Goal: Information Seeking & Learning: Learn about a topic

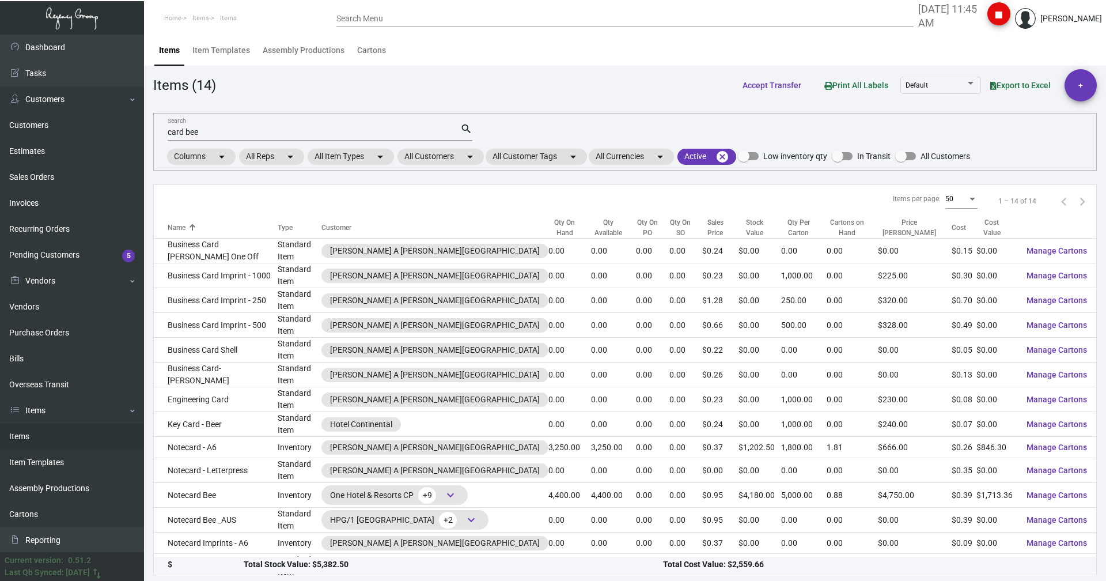
click at [209, 131] on input "card bee" at bounding box center [314, 132] width 293 height 9
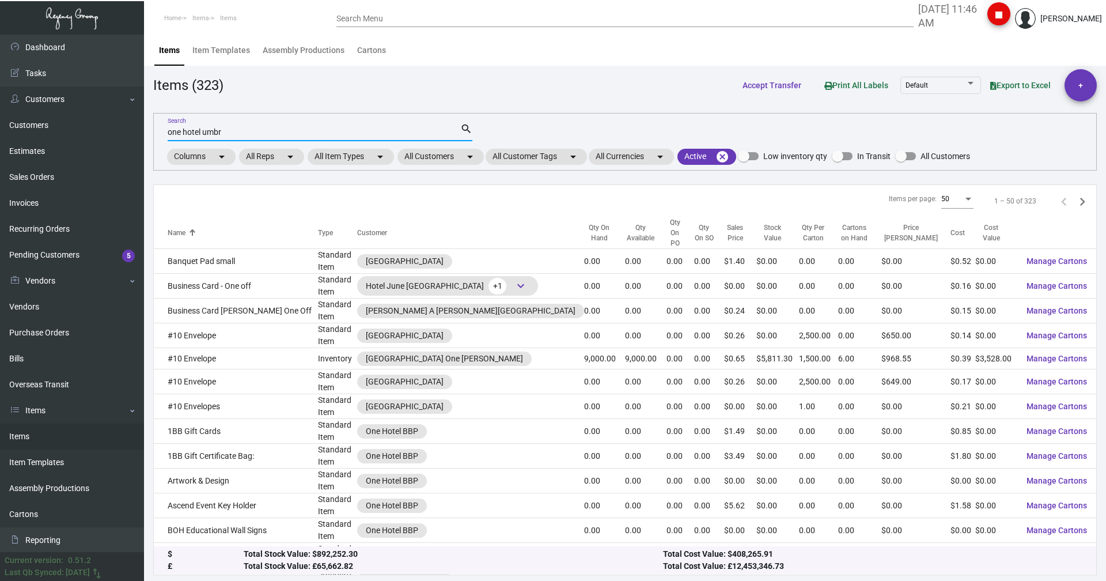
type input "one hotel umbr"
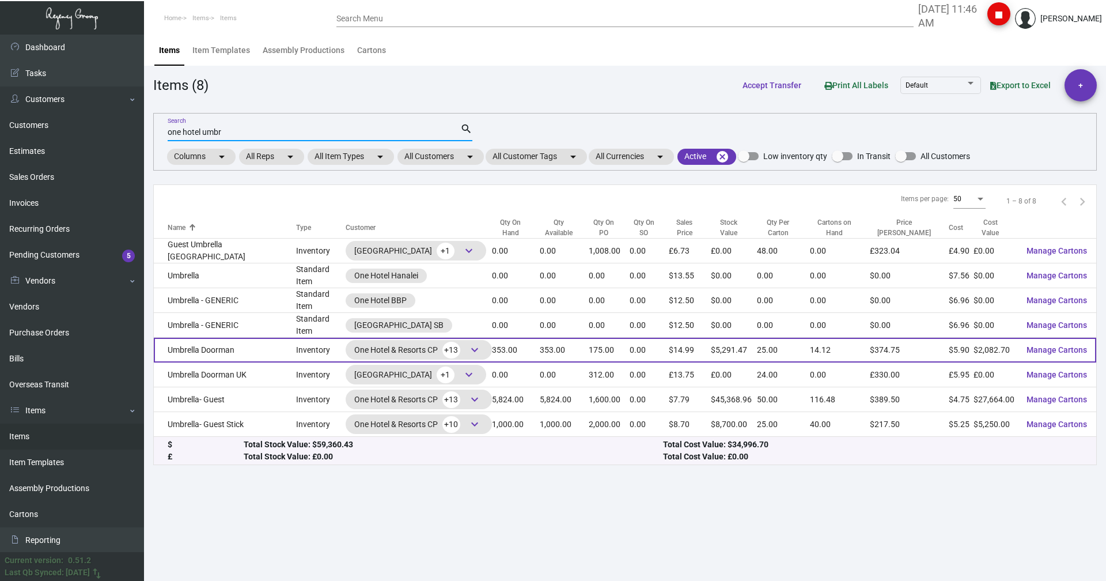
click at [181, 342] on td "Umbrella Doorman" at bounding box center [225, 350] width 142 height 25
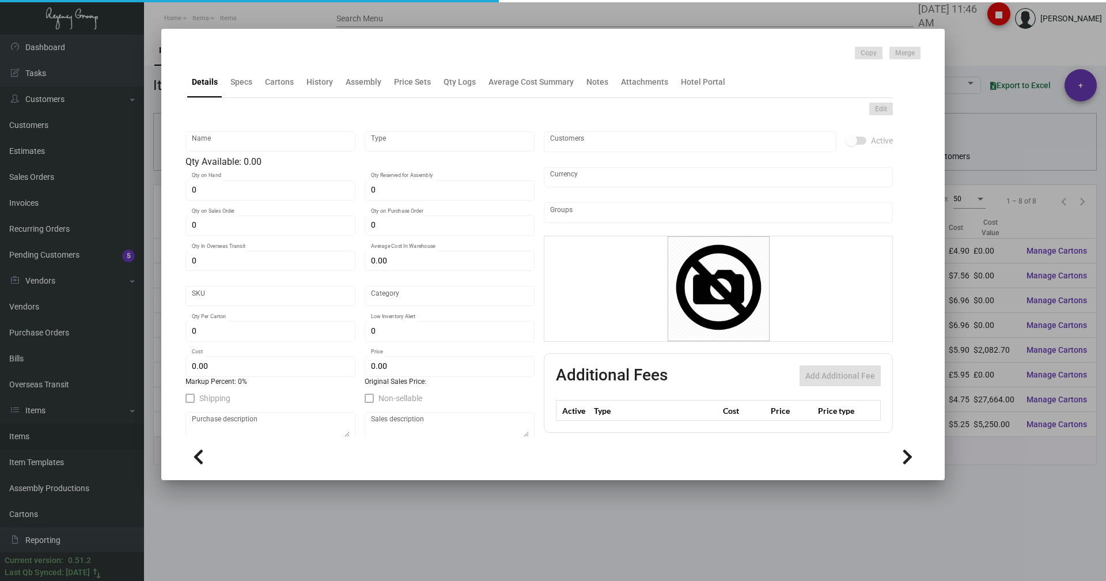
type input "Umbrella Doorman"
type input "Inventory"
type input "353"
type input "175"
type input "$ 5.95"
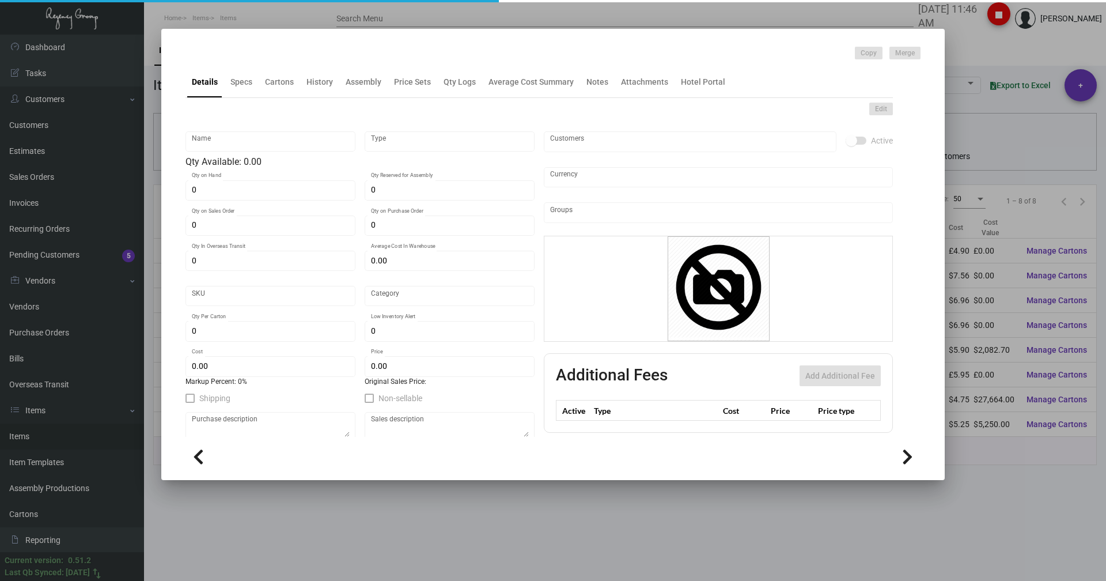
type input "62"
type input "Standard"
type input "25"
type input "$ 5.90"
type input "$ 14.99"
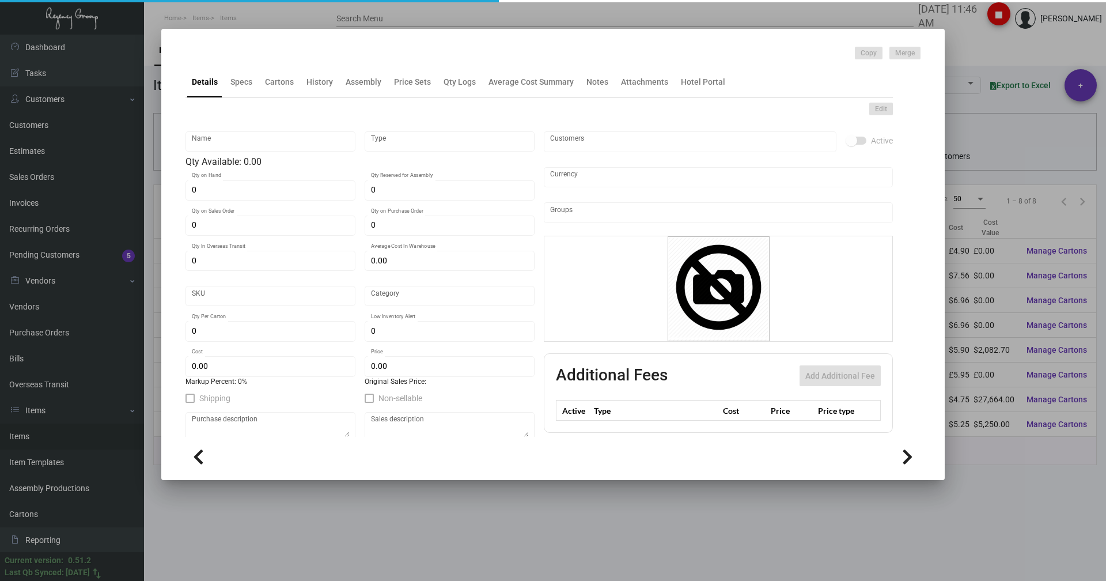
type textarea "Umbrella Doorman : size 30" umbrella, 8K, 135cm in diameter when open, 102 cm, …"
type textarea "Umbrella Doorman"
checkbox input "true"
type input "United States Dollar $"
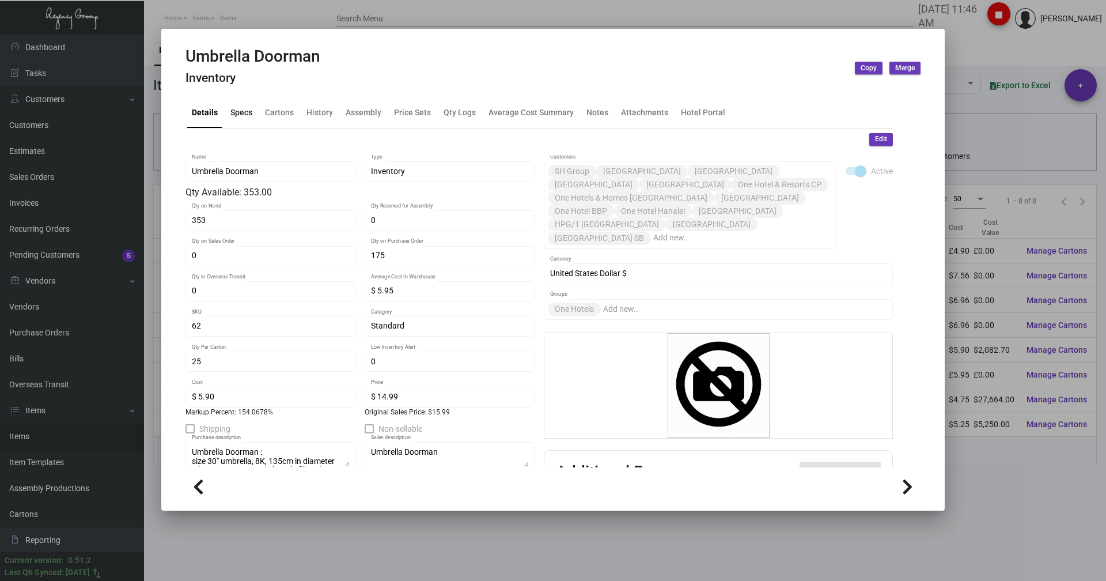
click at [239, 108] on div "Specs" at bounding box center [241, 112] width 22 height 12
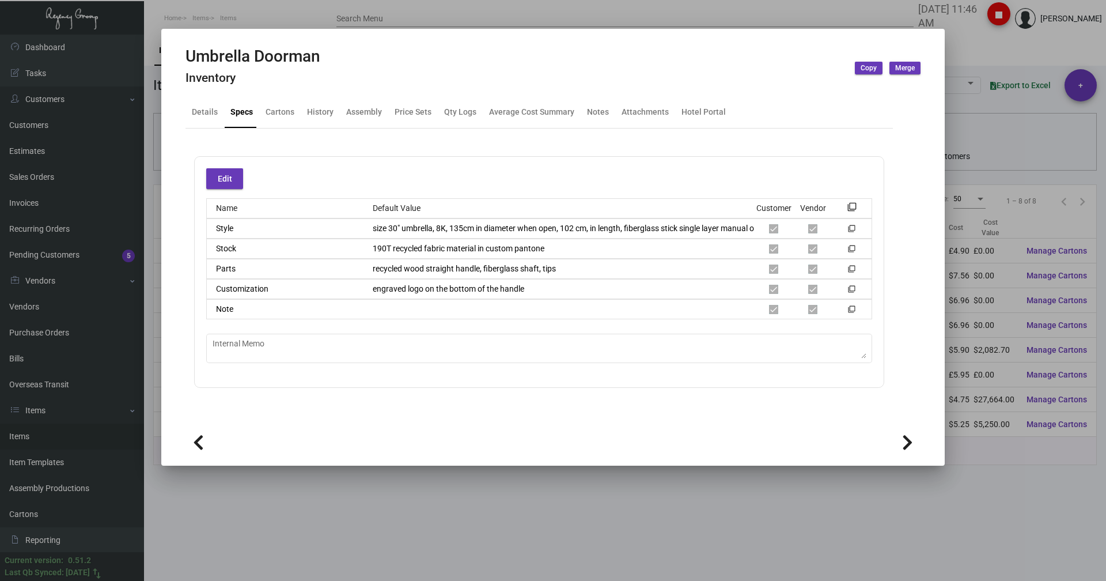
click at [554, 234] on div "Style size 30" umbrella, 8K, 135cm in diameter when open, 102 cm, in length, fi…" at bounding box center [539, 228] width 666 height 20
click at [357, 223] on div "Style size 30" umbrella, 8K, 135cm in diameter when open, 102 cm, in length, fi…" at bounding box center [539, 228] width 666 height 20
click at [455, 221] on icon at bounding box center [460, 225] width 10 height 12
click at [411, 247] on div "190T recycled fabric material in custom pantone" at bounding box center [559, 249] width 391 height 12
click at [490, 230] on div "size 30" umbrella, 8K, 135cm in diameter when open, 102 cm, in length, fibergla…" at bounding box center [559, 228] width 391 height 12
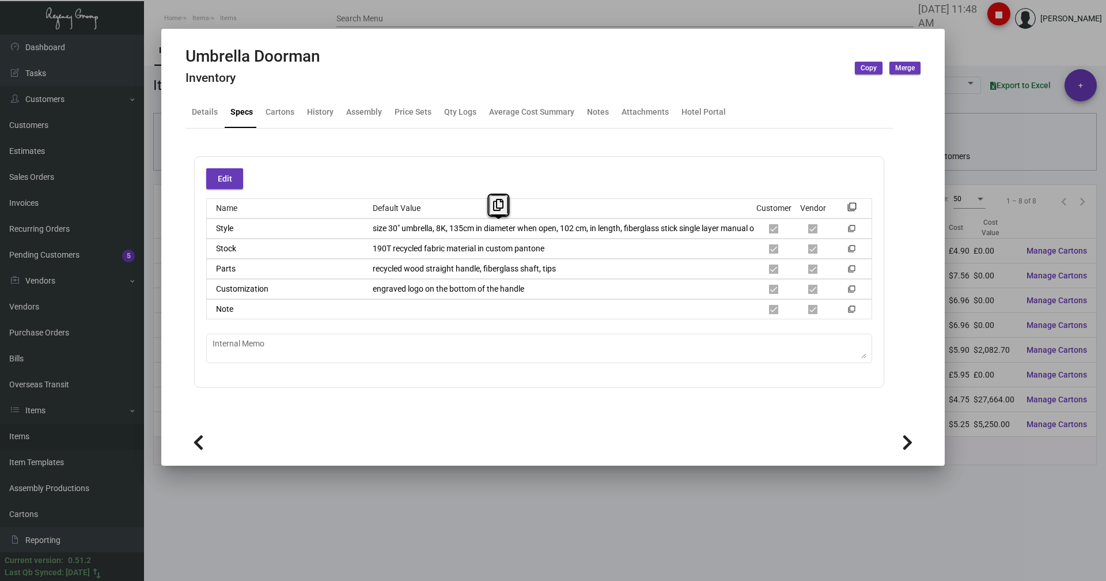
click at [362, 231] on div "Style size 30" umbrella, 8K, 135cm in diameter when open, 102 cm, in length, fi…" at bounding box center [539, 228] width 666 height 20
click at [492, 210] on button at bounding box center [498, 205] width 19 height 21
click at [365, 296] on div "Customization engraved logo on the bottom of the handle filter_none" at bounding box center [539, 289] width 666 height 20
click at [443, 263] on button at bounding box center [449, 265] width 19 height 21
click at [369, 280] on div "Name Default Value Customer Vendor filter_none Style size 30" umbrella, 8K, 135…" at bounding box center [539, 258] width 666 height 121
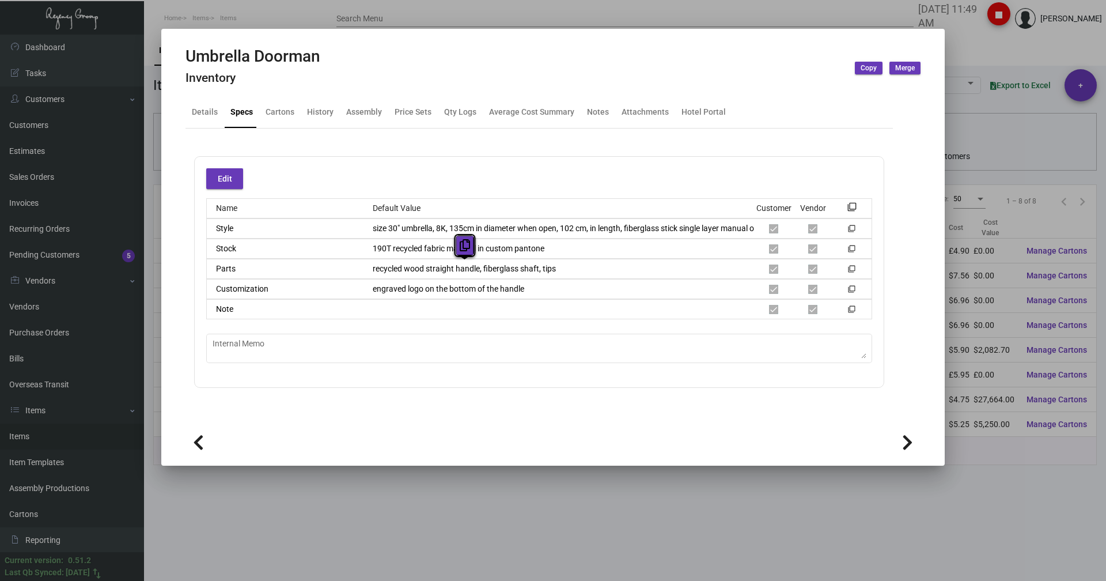
click at [457, 243] on button at bounding box center [464, 245] width 19 height 21
click at [987, 53] on div at bounding box center [553, 290] width 1106 height 581
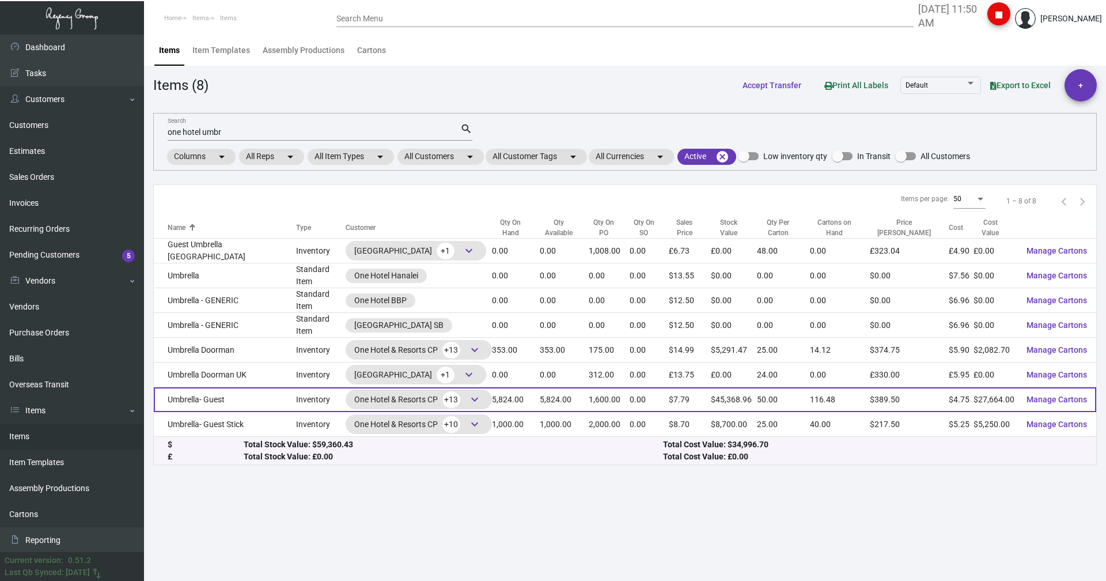
click at [186, 390] on td "Umbrella- Guest" at bounding box center [225, 399] width 142 height 25
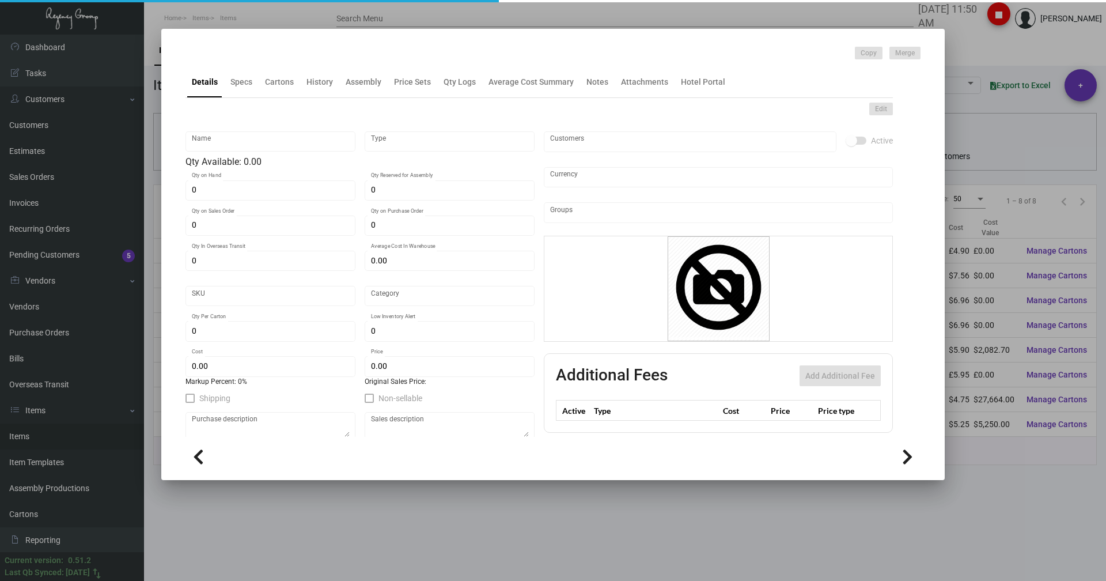
type input "Umbrella- Guest"
type input "Inventory"
type input "5,824"
type input "1,600"
type input "$ 6.65"
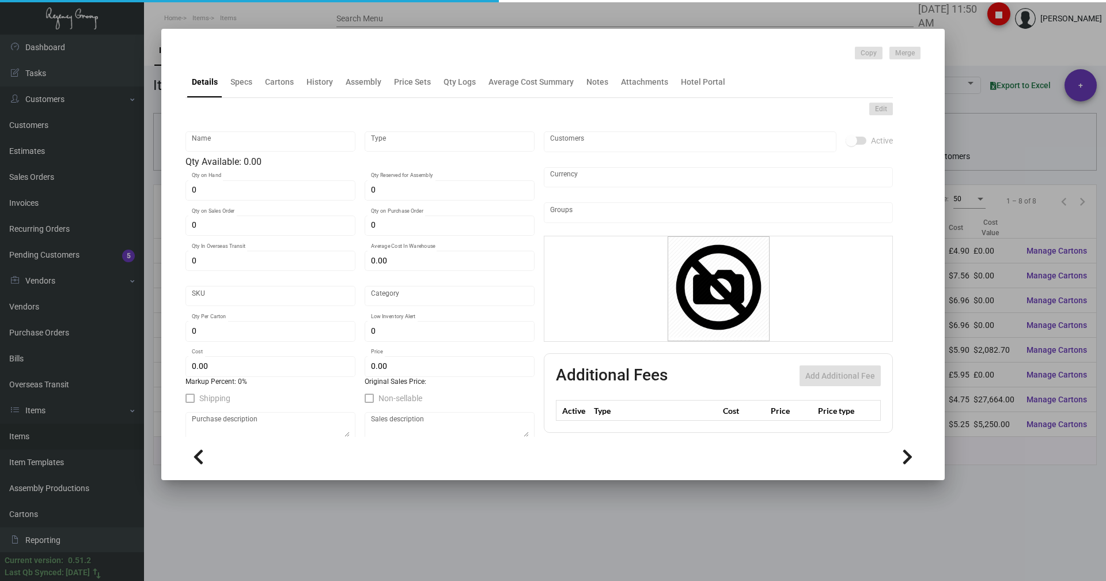
type input "36"
type input "Standard"
type input "50"
type input "500"
type input "$ 4.75"
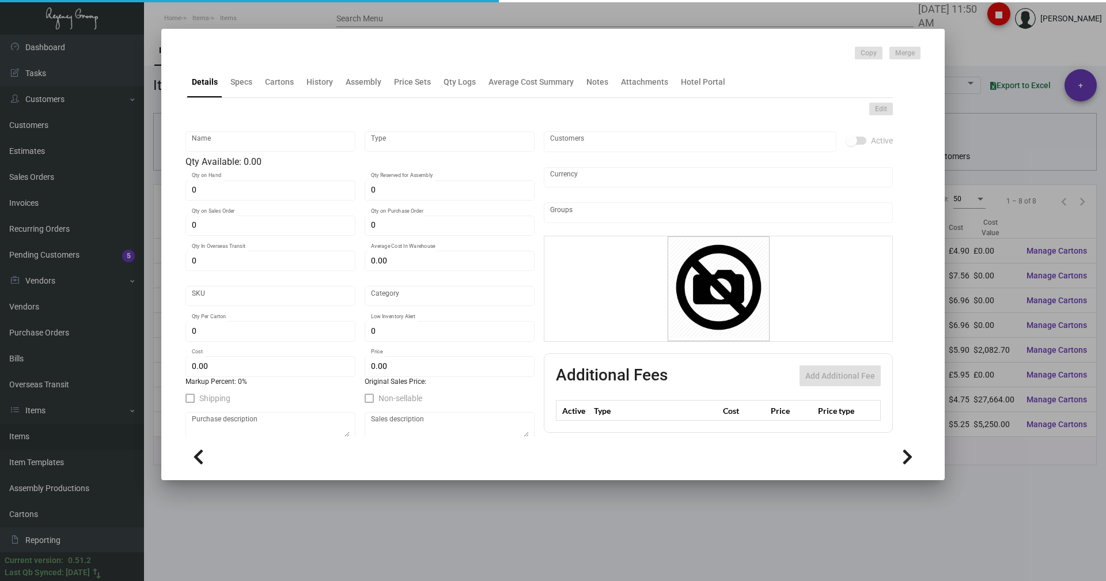
type input "$ 7.79"
type textarea "Guest Umbrella: size 21" umbrella, 8K, 94cm diameter, 2 folding manual open met…"
type textarea "Guest Umbrella"
checkbox input "true"
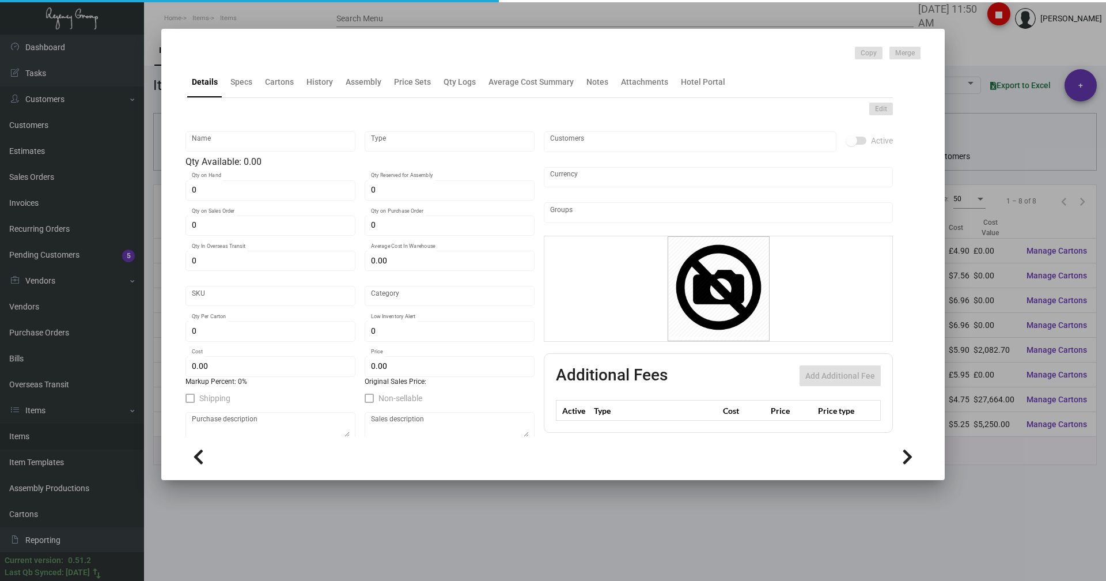
type input "United States Dollar $"
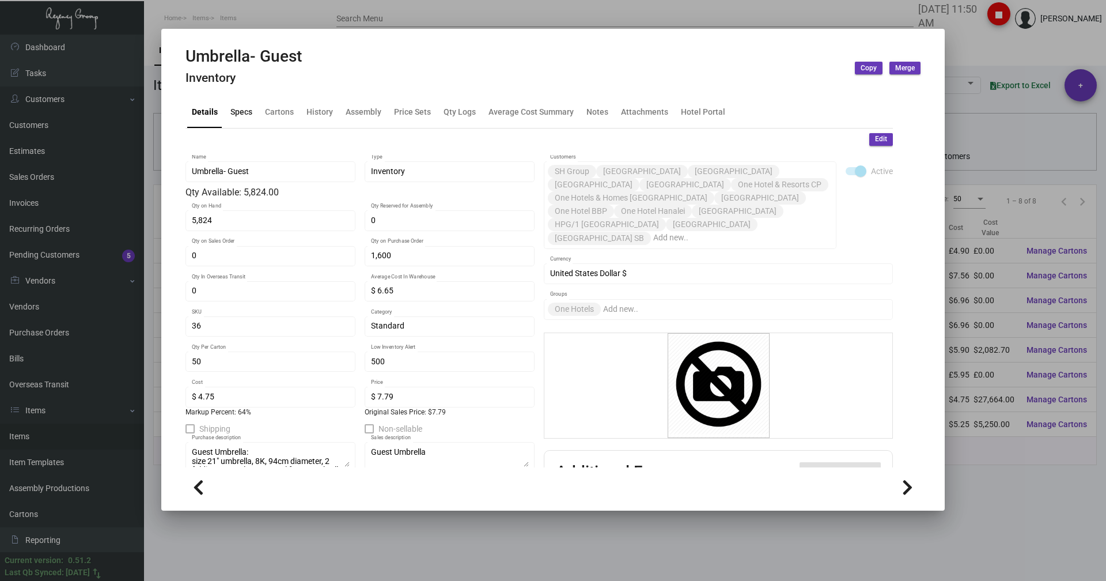
click at [236, 110] on div "Specs" at bounding box center [241, 112] width 22 height 12
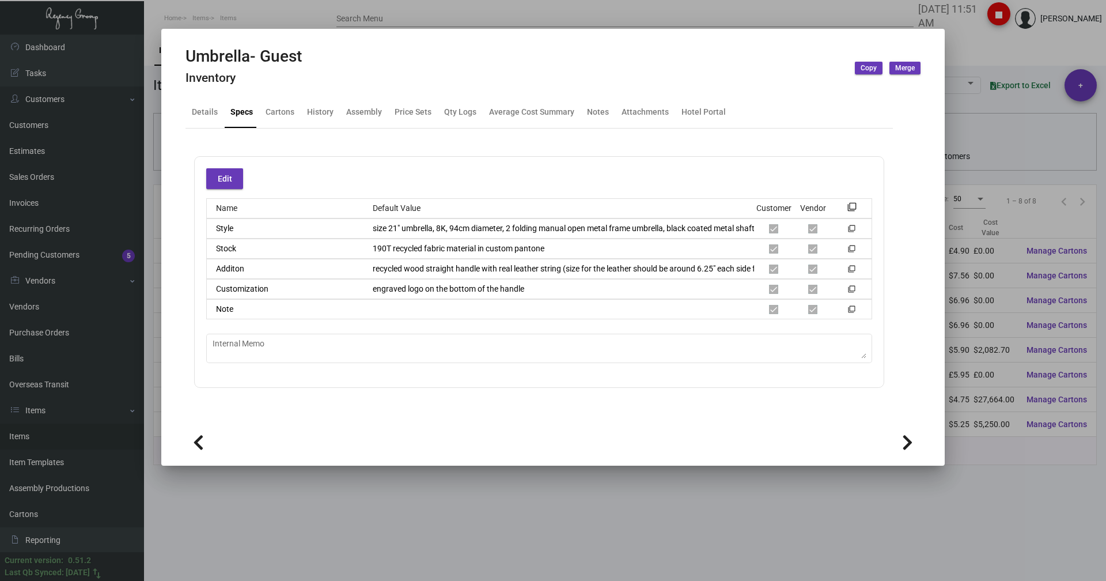
click at [517, 233] on div "size 21" umbrella, 8K, 94cm diameter, 2 folding manual open metal frame umbrell…" at bounding box center [559, 228] width 391 height 12
click at [490, 168] on div "Edit" at bounding box center [539, 178] width 666 height 21
click at [358, 233] on div "Style size 21" umbrella, 8K, 94cm diameter, 2 folding manual open metal frame u…" at bounding box center [539, 228] width 666 height 20
click at [368, 298] on div "Customization engraved logo on the bottom of the handle filter_none" at bounding box center [539, 289] width 666 height 20
click at [445, 266] on icon at bounding box center [449, 265] width 10 height 12
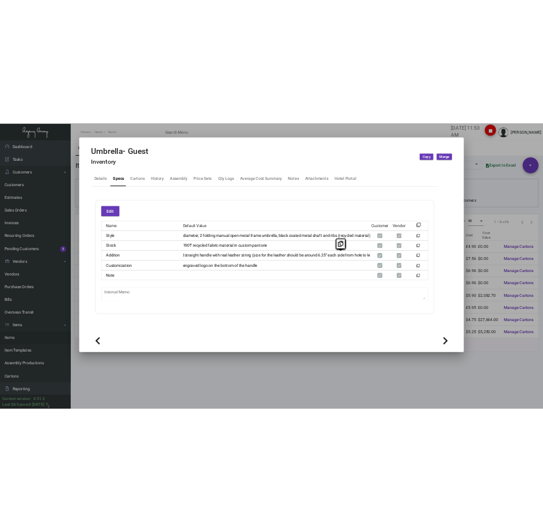
scroll to position [0, 66]
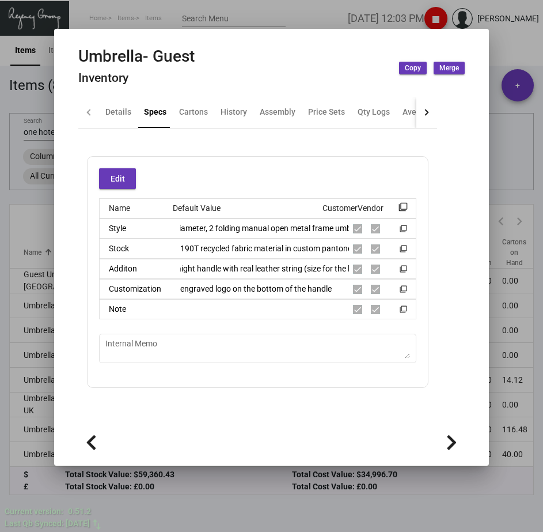
click at [273, 10] on div at bounding box center [271, 266] width 543 height 532
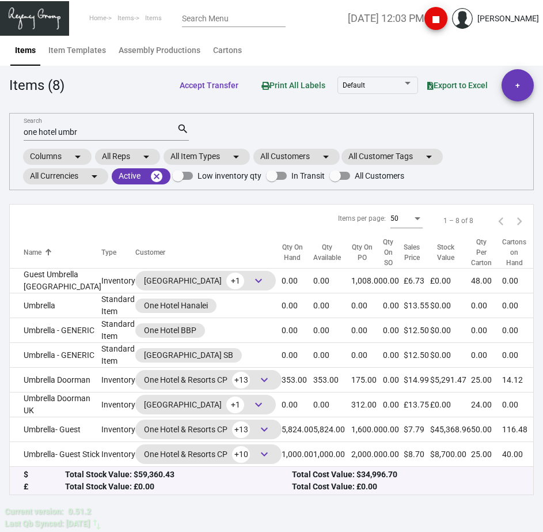
click at [80, 133] on input "one hotel umbr" at bounding box center [100, 132] width 153 height 9
